Goal: Information Seeking & Learning: Find specific fact

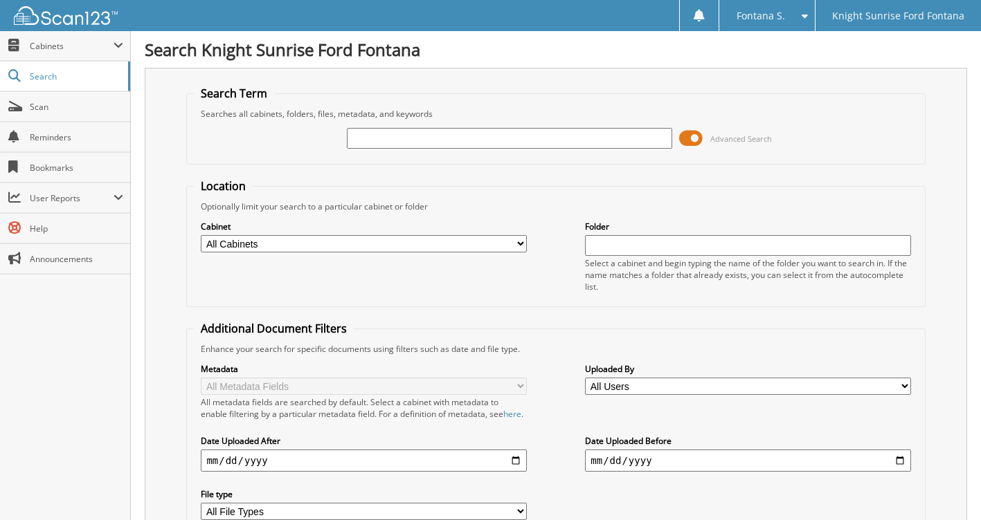
click at [466, 145] on input "text" at bounding box center [509, 138] width 325 height 21
type input "630486"
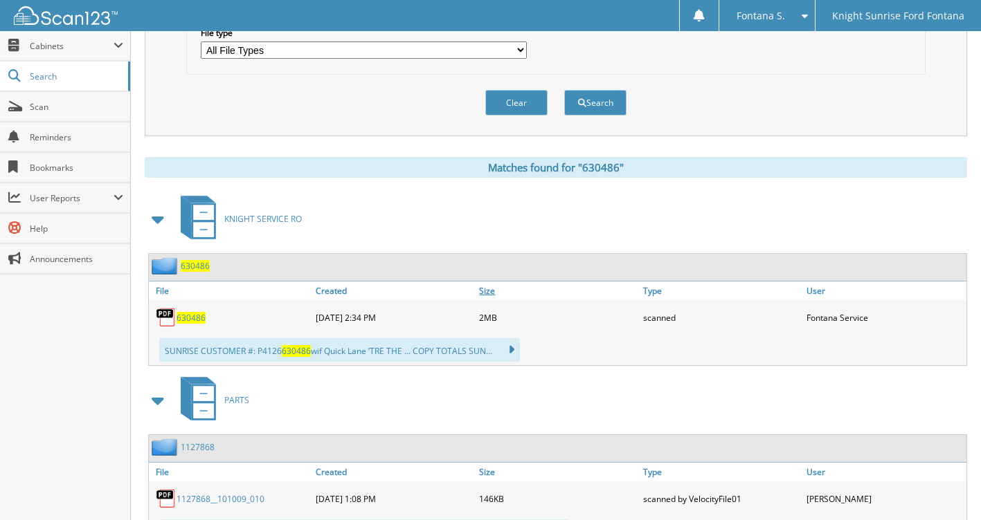
scroll to position [535, 0]
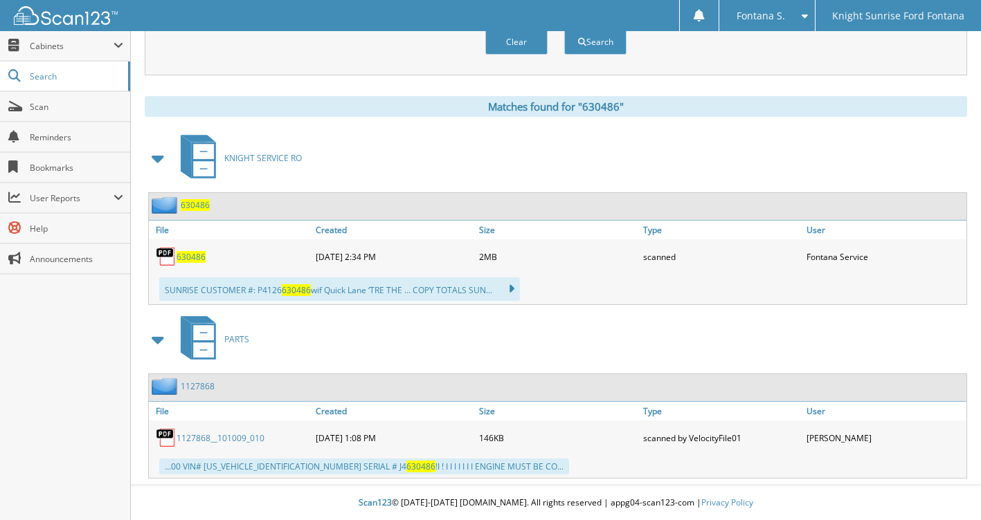
click at [202, 256] on span "630486" at bounding box center [190, 257] width 29 height 12
click at [190, 258] on span "630486" at bounding box center [190, 257] width 29 height 12
